Goal: Navigation & Orientation: Find specific page/section

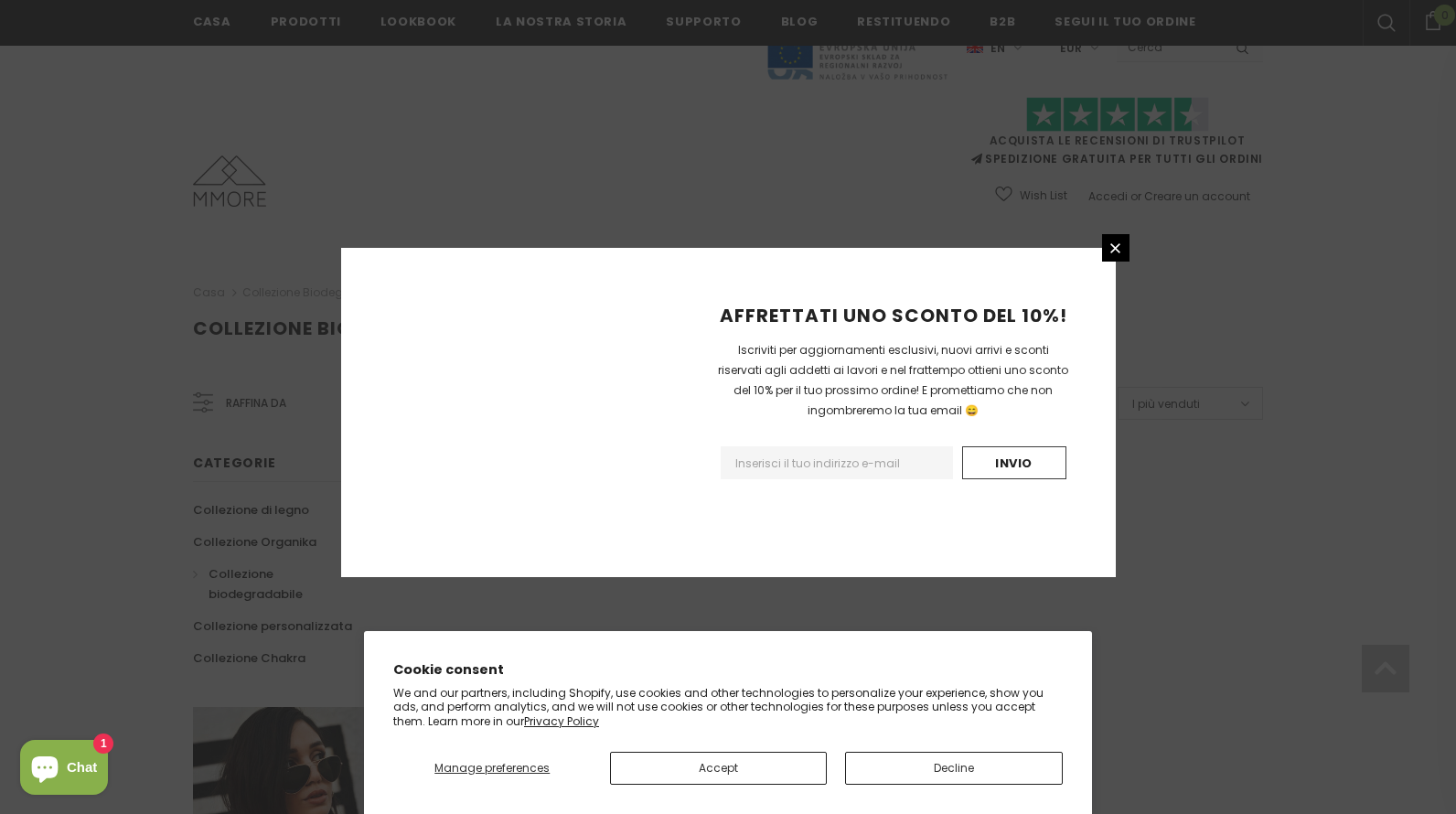
scroll to position [1061, 0]
